Goal: Transaction & Acquisition: Purchase product/service

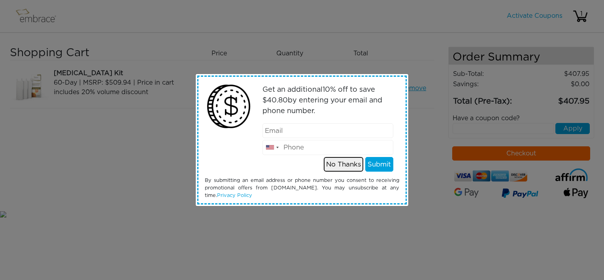
click at [340, 164] on button "No Thanks" at bounding box center [344, 164] width 40 height 15
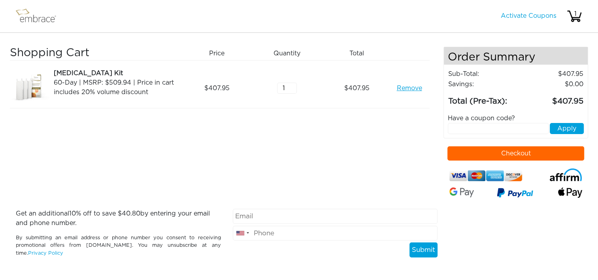
click at [460, 151] on button "Checkout" at bounding box center [516, 153] width 137 height 14
click at [405, 87] on link "Remove" at bounding box center [409, 87] width 25 height 9
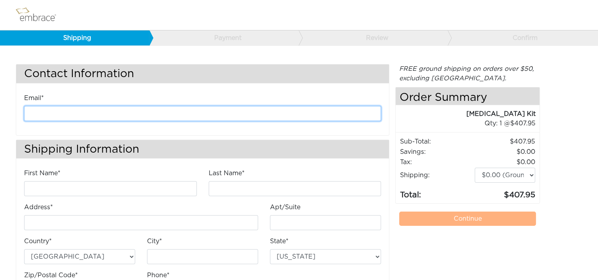
click at [208, 113] on input "email" at bounding box center [202, 113] width 357 height 15
type input "kanderson@diligenthealthsolutions.com"
type input "Kathleen"
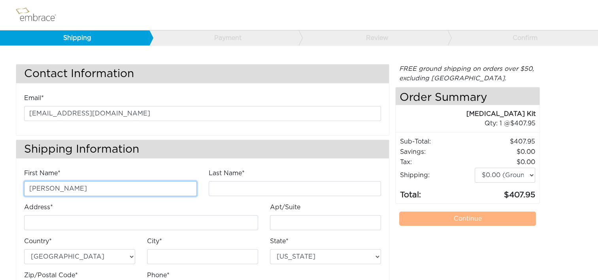
type input "Anderson"
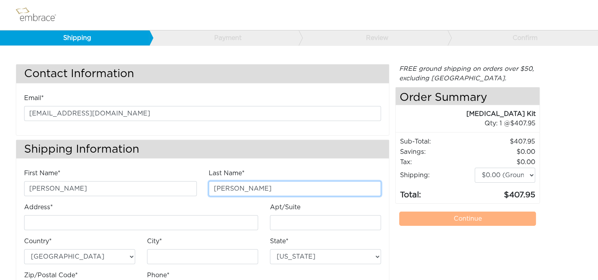
type input "4200 Lafayette Center Drive"
type input "E"
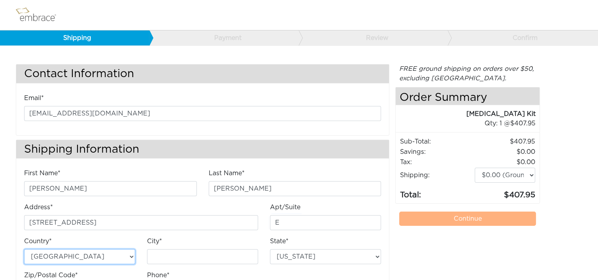
type input "Chantilly"
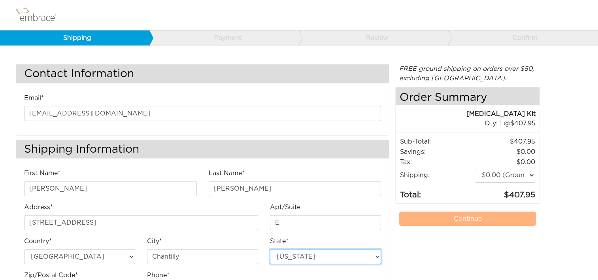
select select "VA"
type input "20151"
type input "7034490520"
click at [481, 219] on link "Continue" at bounding box center [467, 219] width 137 height 14
